Goal: Task Accomplishment & Management: Complete application form

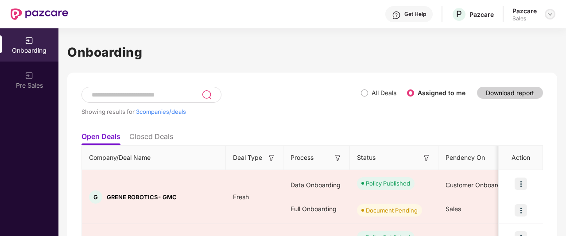
click at [548, 11] on img at bounding box center [549, 14] width 7 height 7
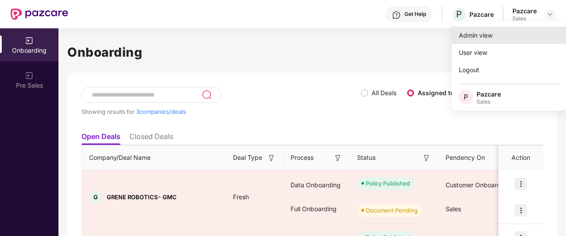
click at [521, 33] on div "Admin view" at bounding box center [508, 35] width 115 height 17
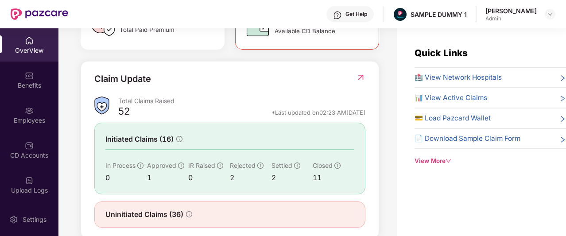
scroll to position [313, 0]
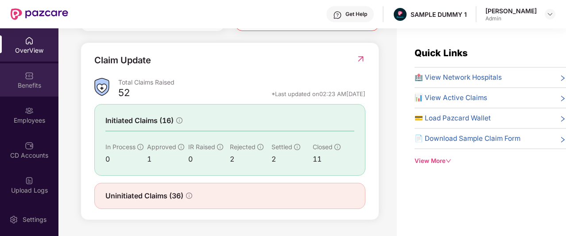
click at [21, 73] on div "Benefits" at bounding box center [29, 79] width 58 height 33
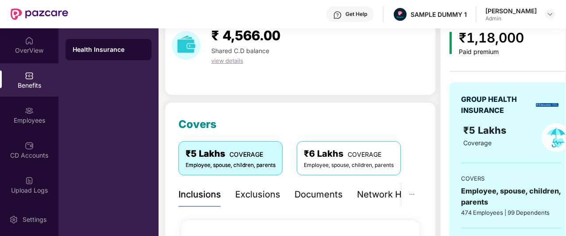
scroll to position [40, 0]
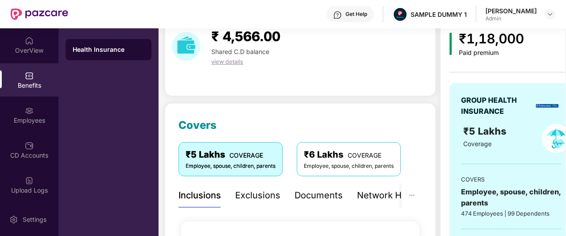
click at [274, 194] on div "Exclusions" at bounding box center [257, 196] width 45 height 14
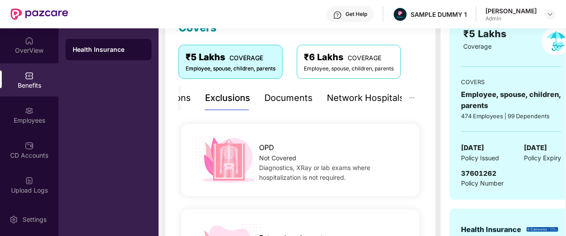
scroll to position [140, 0]
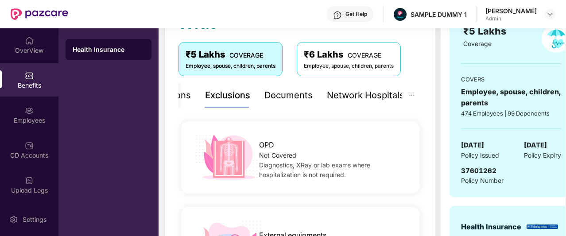
click at [347, 97] on div "Network Hospitals" at bounding box center [365, 96] width 77 height 14
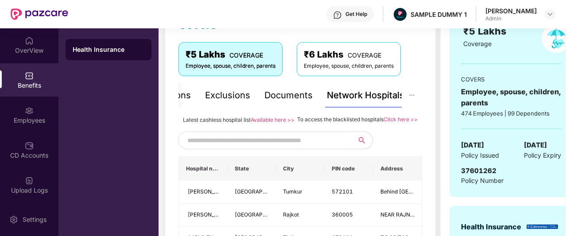
scroll to position [214, 0]
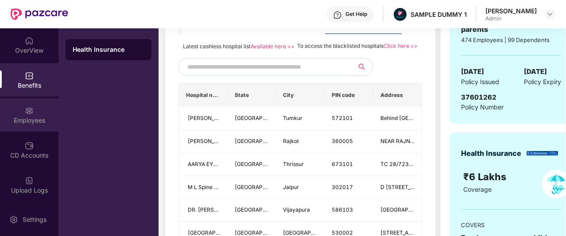
click at [42, 120] on div "Employees" at bounding box center [29, 120] width 58 height 9
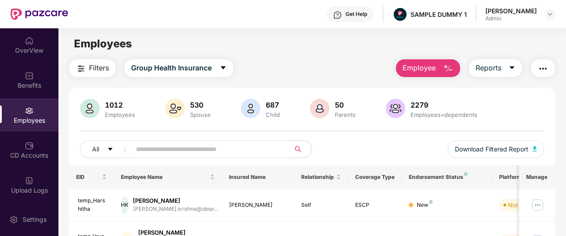
click at [426, 76] on button "Employee" at bounding box center [428, 68] width 64 height 18
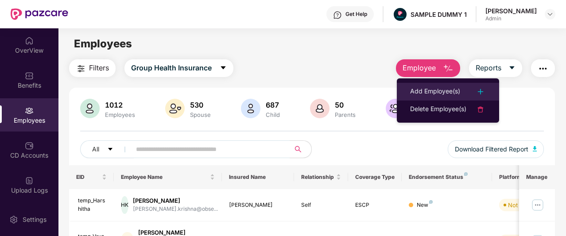
click at [431, 92] on div "Add Employee(s)" at bounding box center [435, 91] width 50 height 11
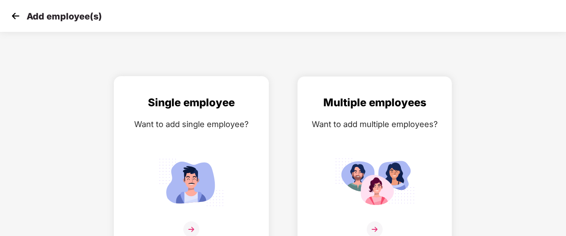
scroll to position [14, 0]
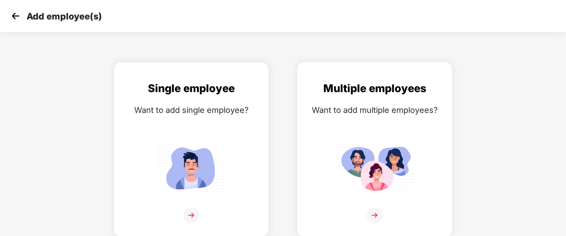
click at [375, 211] on img at bounding box center [374, 215] width 16 height 16
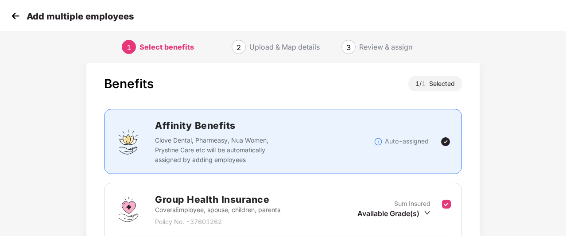
scroll to position [120, 0]
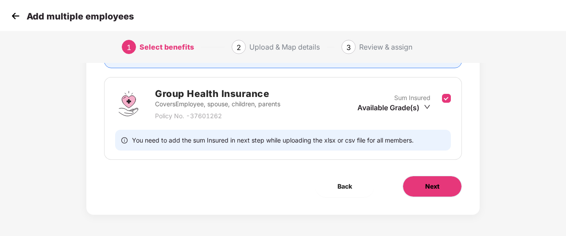
click at [421, 180] on button "Next" at bounding box center [431, 186] width 59 height 21
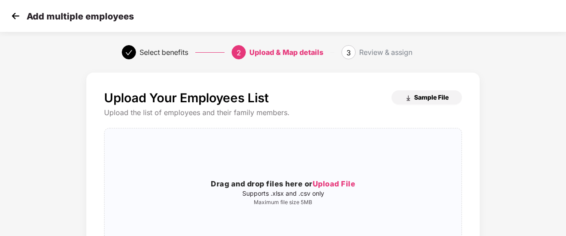
scroll to position [120, 0]
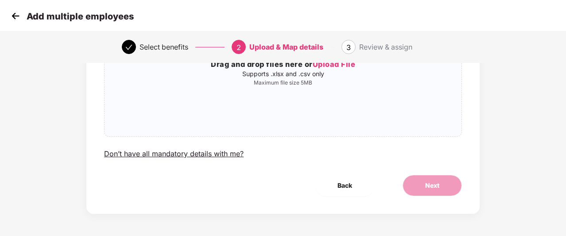
click at [12, 16] on img at bounding box center [15, 15] width 13 height 13
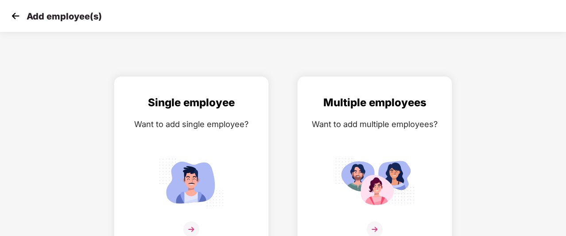
click at [12, 16] on img at bounding box center [15, 15] width 13 height 13
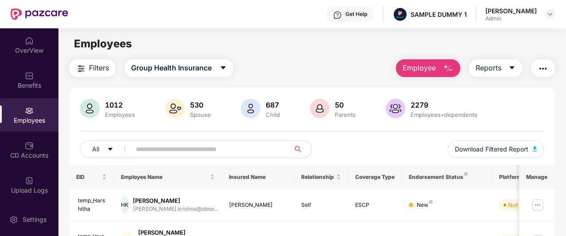
click at [28, 157] on div "CD Accounts" at bounding box center [29, 155] width 58 height 9
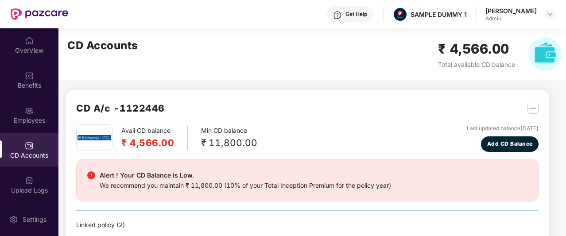
scroll to position [20, 0]
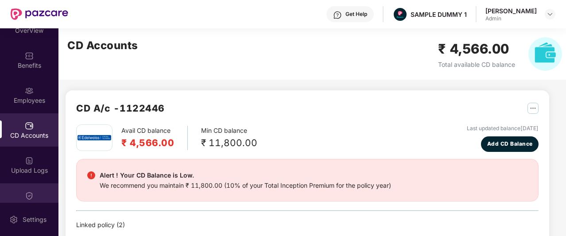
click at [30, 195] on img at bounding box center [29, 195] width 9 height 9
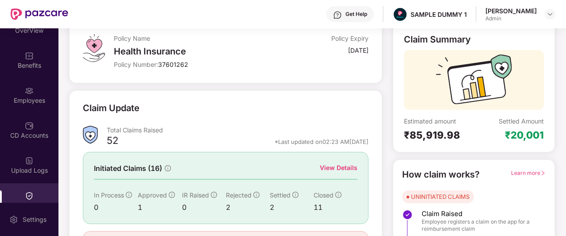
scroll to position [57, 0]
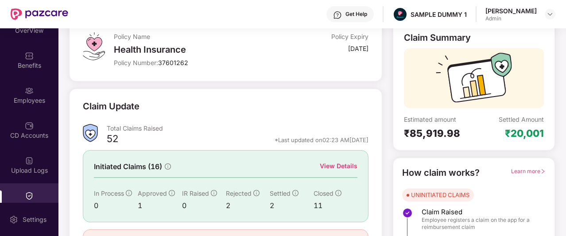
click at [333, 165] on div "View Details" at bounding box center [339, 166] width 38 height 10
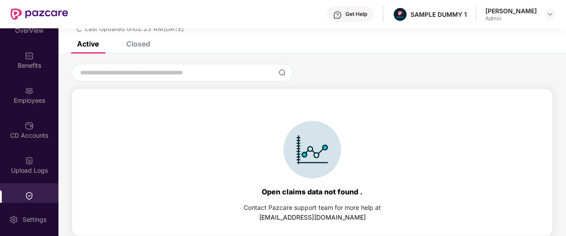
scroll to position [38, 0]
click at [143, 49] on div "Closed" at bounding box center [131, 43] width 37 height 19
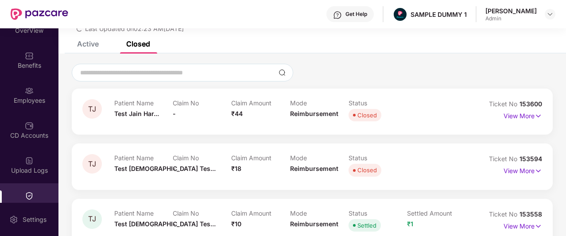
scroll to position [57, 0]
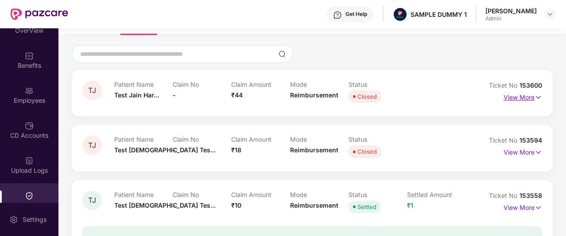
click at [512, 96] on p "View More" at bounding box center [522, 96] width 39 height 12
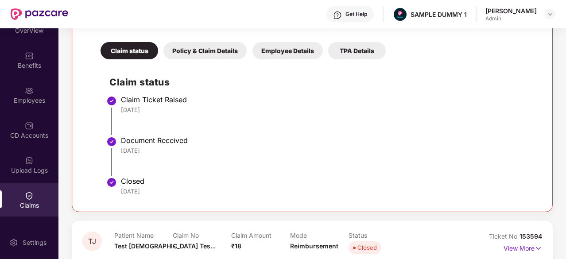
scroll to position [0, 0]
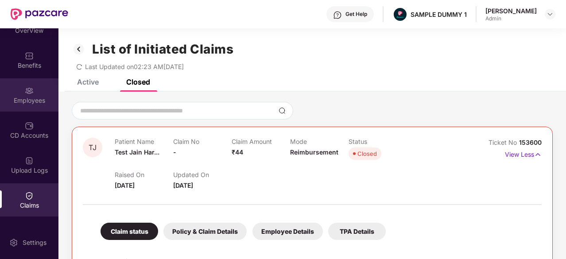
click at [27, 100] on div "Employees" at bounding box center [29, 100] width 58 height 9
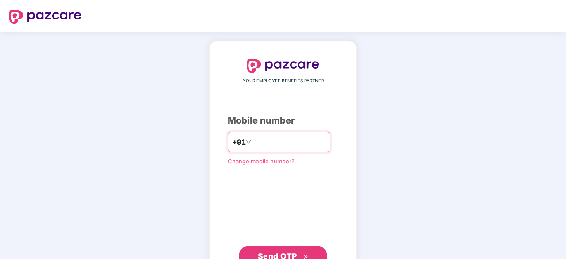
type input "**********"
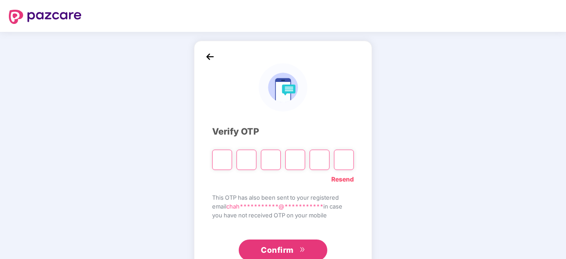
type input "*"
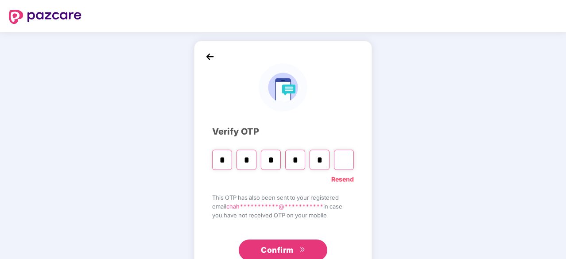
type input "*"
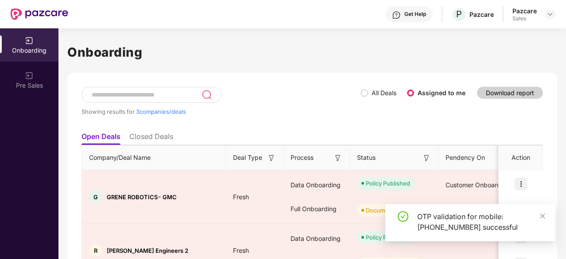
scroll to position [104, 0]
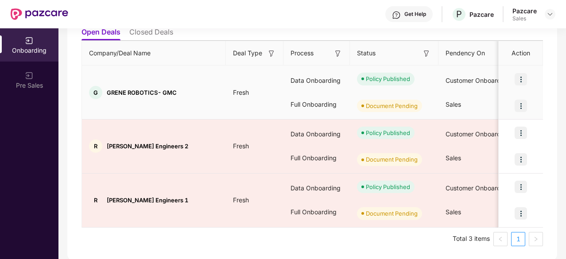
click at [521, 107] on img at bounding box center [520, 106] width 12 height 12
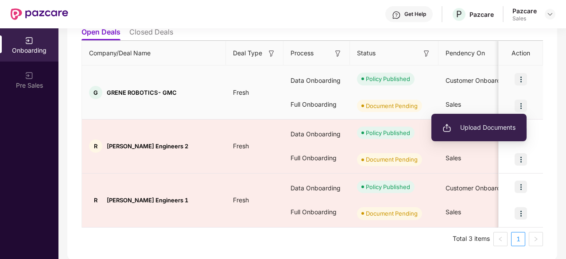
click at [486, 127] on span "Upload Documents" at bounding box center [478, 128] width 73 height 10
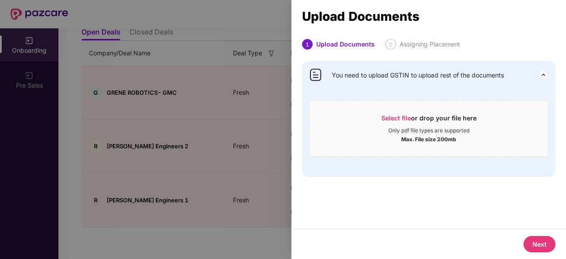
click at [218, 181] on div at bounding box center [283, 129] width 566 height 259
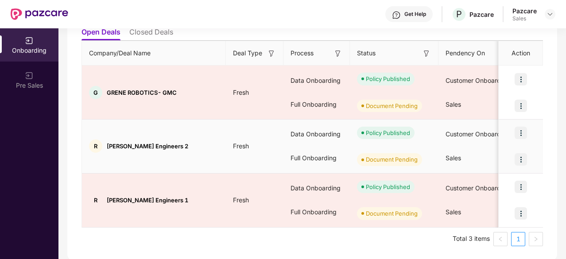
click at [522, 158] on img at bounding box center [520, 159] width 12 height 12
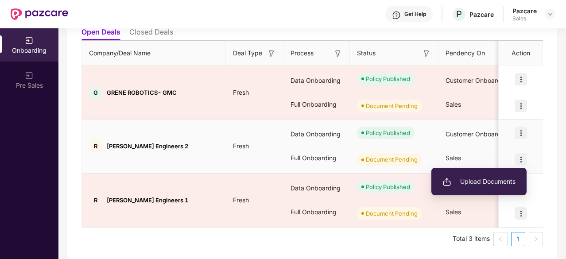
click at [482, 188] on li "Upload Documents" at bounding box center [478, 181] width 95 height 19
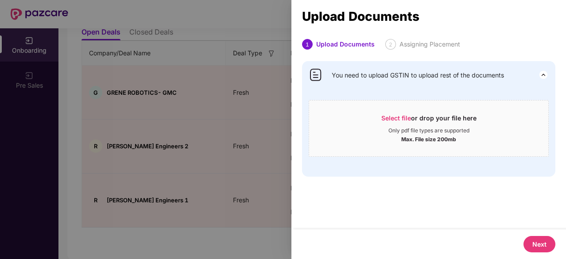
click at [250, 144] on div at bounding box center [283, 129] width 566 height 259
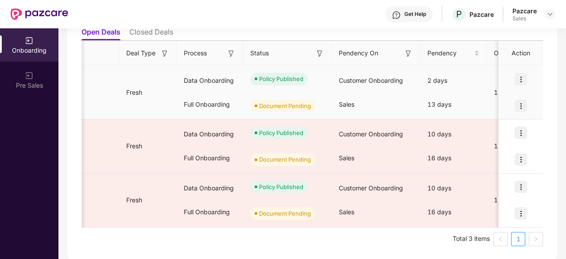
scroll to position [0, 0]
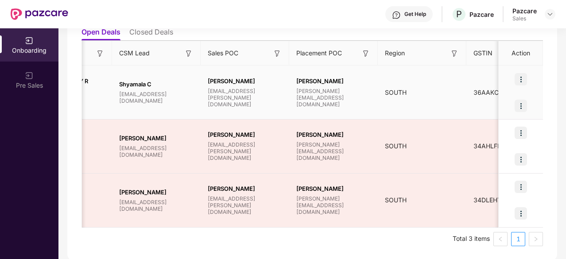
scroll to position [0, 834]
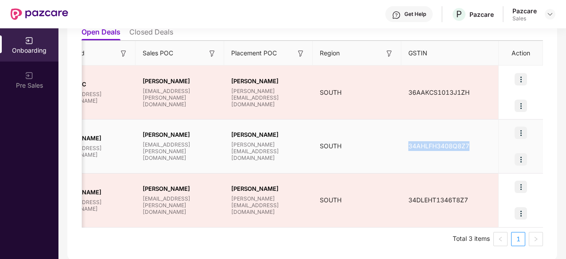
drag, startPoint x: 477, startPoint y: 144, endPoint x: 387, endPoint y: 156, distance: 90.7
copy tr "34AHLFH3408Q8Z7"
click at [517, 135] on img at bounding box center [520, 133] width 12 height 12
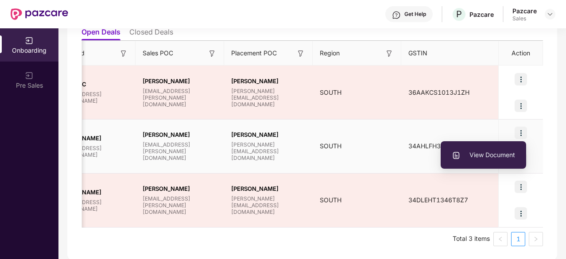
click at [537, 154] on div at bounding box center [520, 159] width 44 height 27
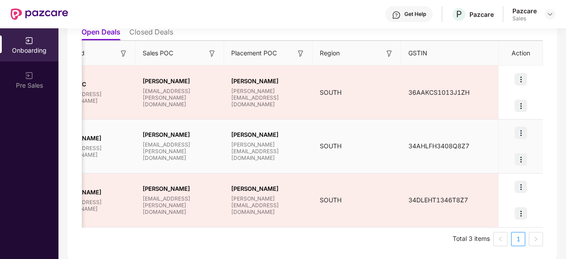
click at [519, 161] on img at bounding box center [520, 159] width 12 height 12
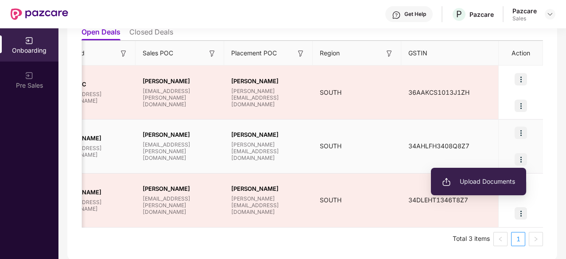
click at [470, 184] on span "Upload Documents" at bounding box center [478, 182] width 73 height 10
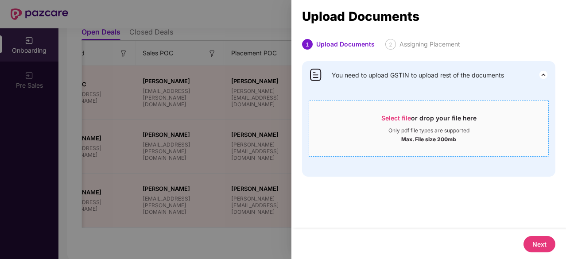
click at [394, 111] on span "Select file or drop your file here Only pdf file types are supported Max. File …" at bounding box center [428, 128] width 239 height 42
click at [407, 116] on span "Select file" at bounding box center [396, 118] width 30 height 8
click at [404, 117] on span "Select file" at bounding box center [396, 118] width 30 height 8
click at [398, 116] on span "Select file" at bounding box center [396, 118] width 30 height 8
click at [409, 111] on span "Select file or drop your file here Only pdf file types are supported Max. File …" at bounding box center [428, 128] width 239 height 42
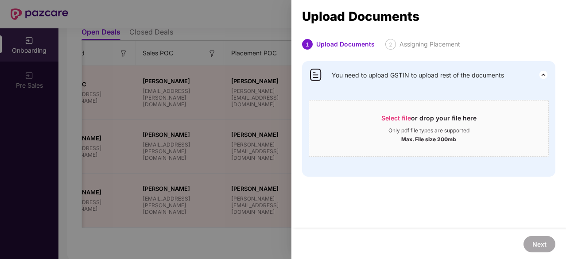
click at [209, 203] on div at bounding box center [283, 129] width 566 height 259
click at [209, 248] on div at bounding box center [283, 129] width 566 height 259
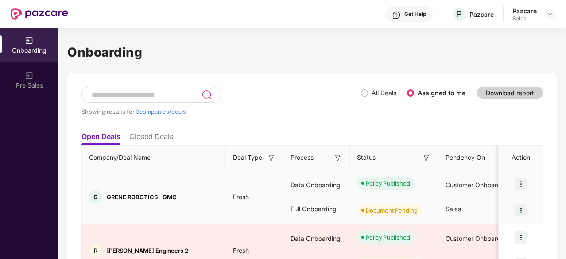
click at [523, 210] on img at bounding box center [520, 210] width 12 height 12
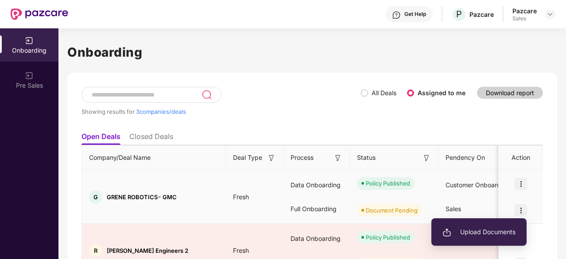
click at [489, 233] on span "Upload Documents" at bounding box center [478, 232] width 73 height 10
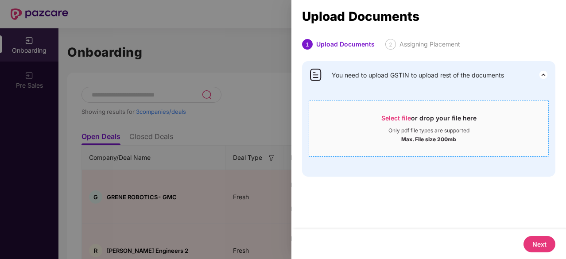
click at [398, 118] on span "Select file" at bounding box center [396, 118] width 30 height 8
click at [405, 120] on span "Select file" at bounding box center [396, 118] width 30 height 8
click at [227, 212] on div at bounding box center [283, 129] width 566 height 259
